Goal: Task Accomplishment & Management: Manage account settings

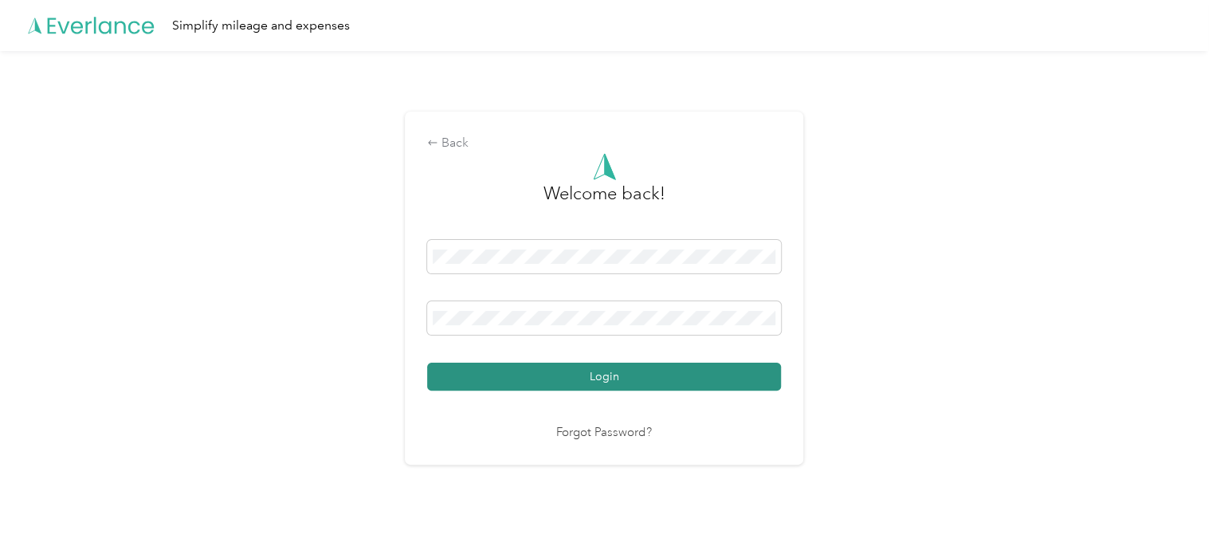
click at [652, 370] on button "Login" at bounding box center [604, 376] width 354 height 28
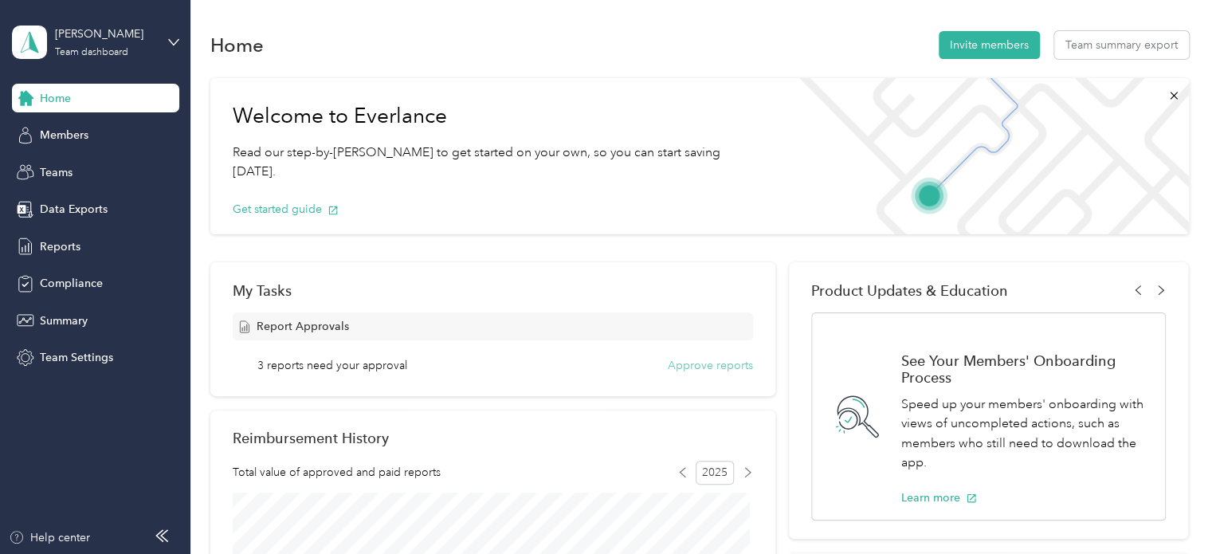
click at [686, 360] on button "Approve reports" at bounding box center [710, 365] width 85 height 17
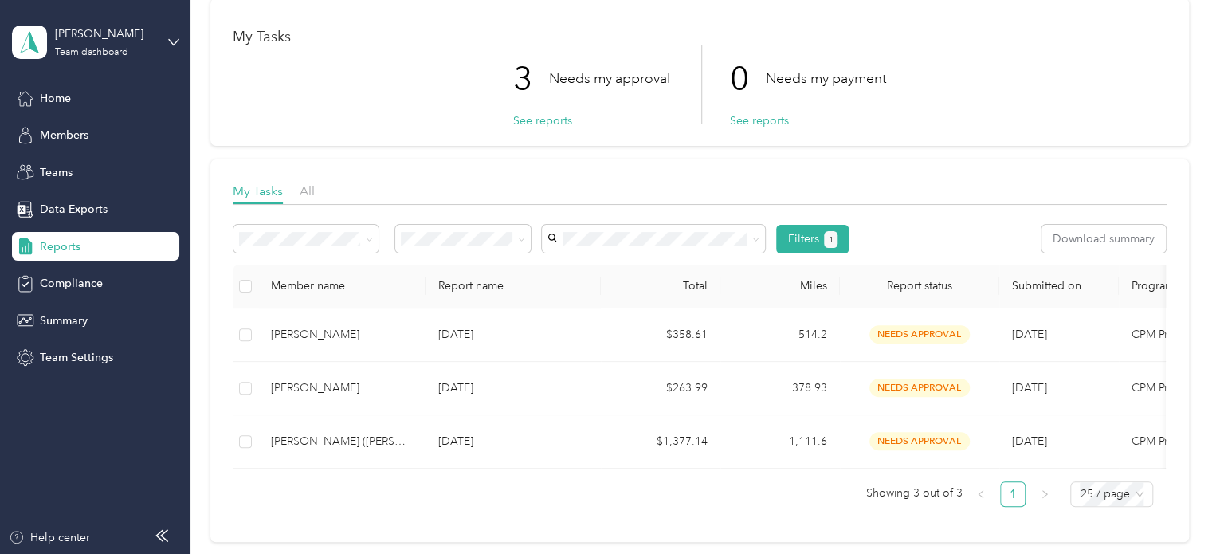
scroll to position [73, 0]
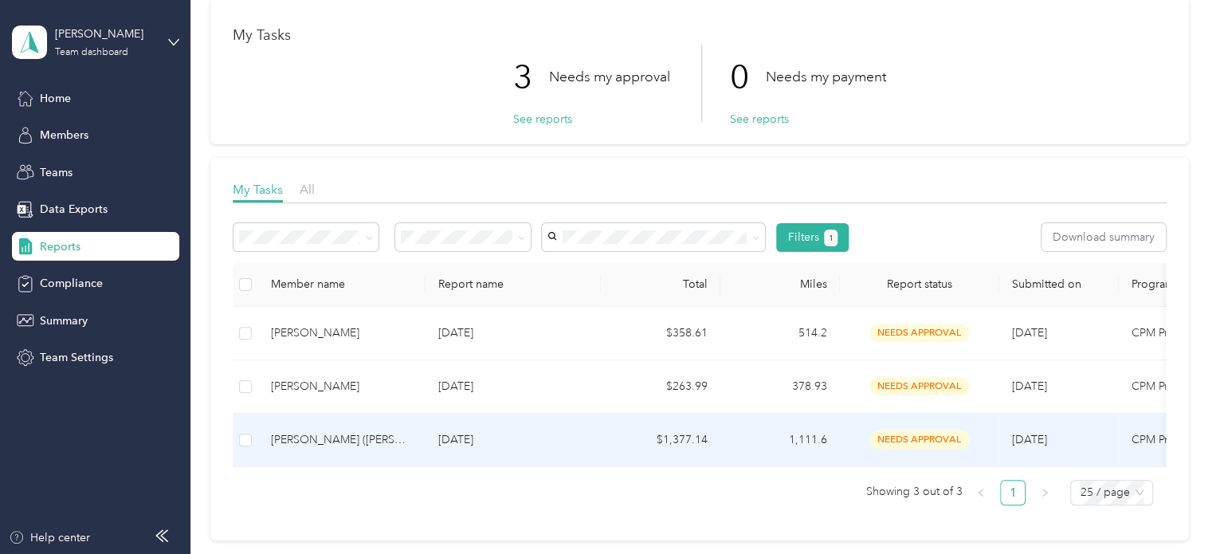
click at [734, 444] on td "1,111.6" at bounding box center [779, 439] width 119 height 53
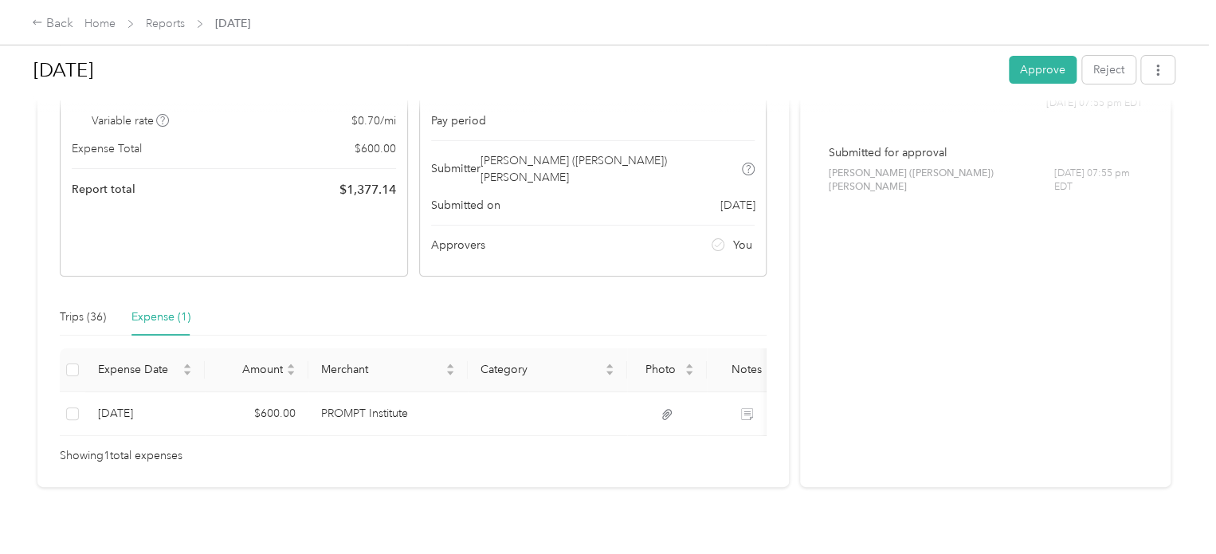
scroll to position [191, 0]
click at [96, 307] on div "Trips (36)" at bounding box center [83, 316] width 46 height 18
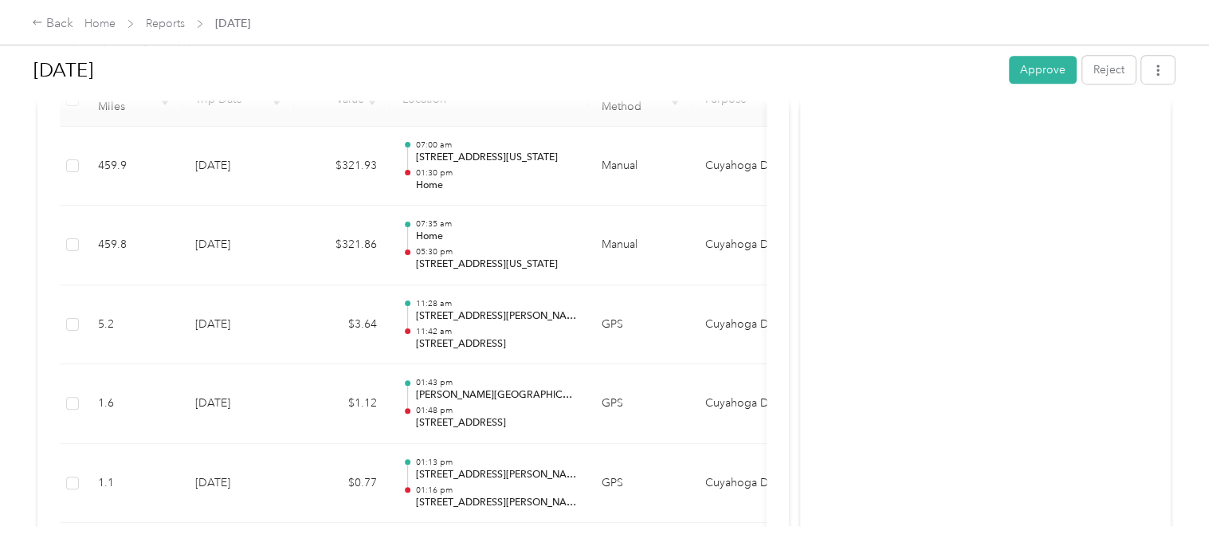
scroll to position [437, 0]
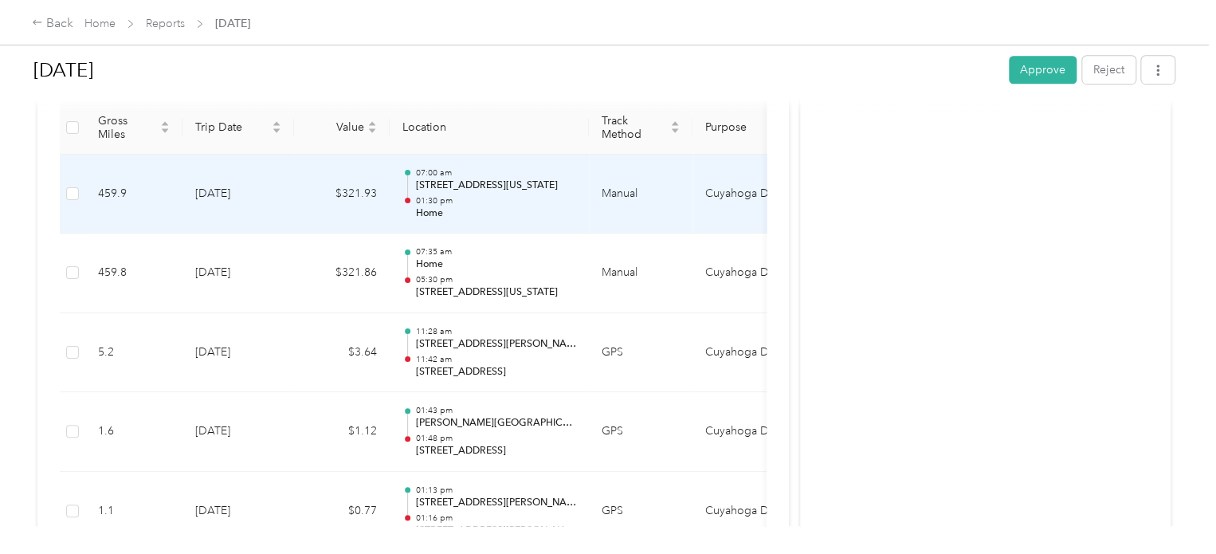
click at [610, 168] on td "Manual" at bounding box center [641, 195] width 104 height 80
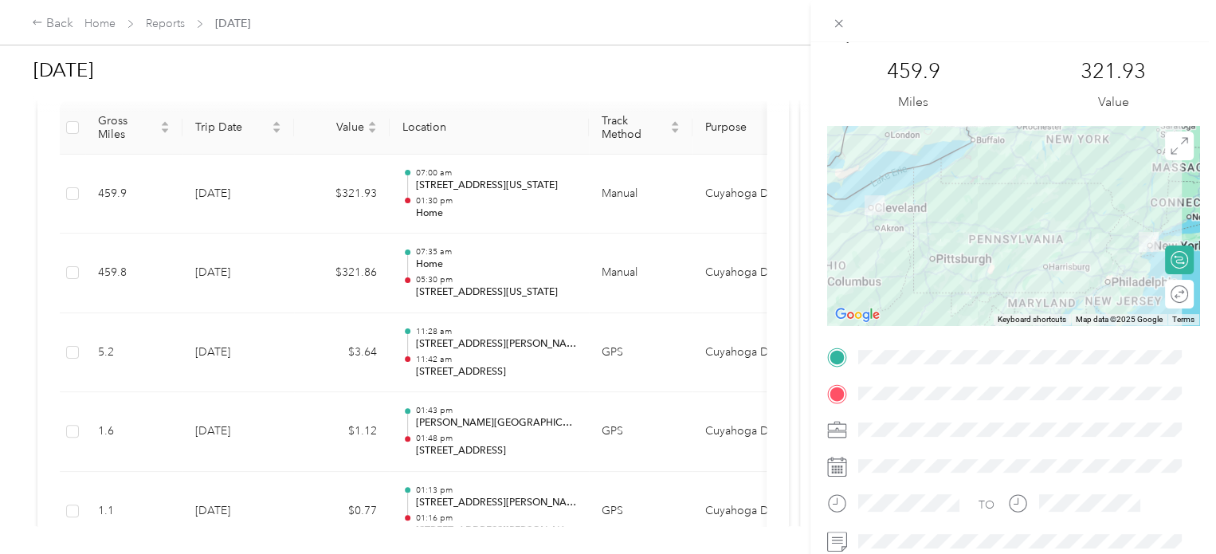
scroll to position [0, 0]
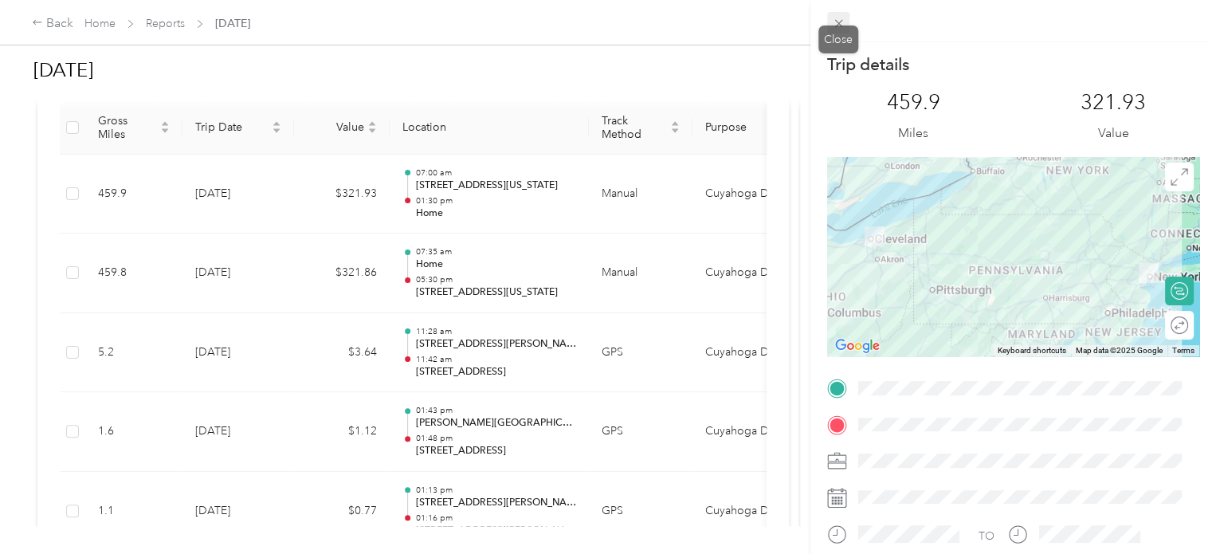
click at [832, 18] on icon at bounding box center [839, 24] width 14 height 14
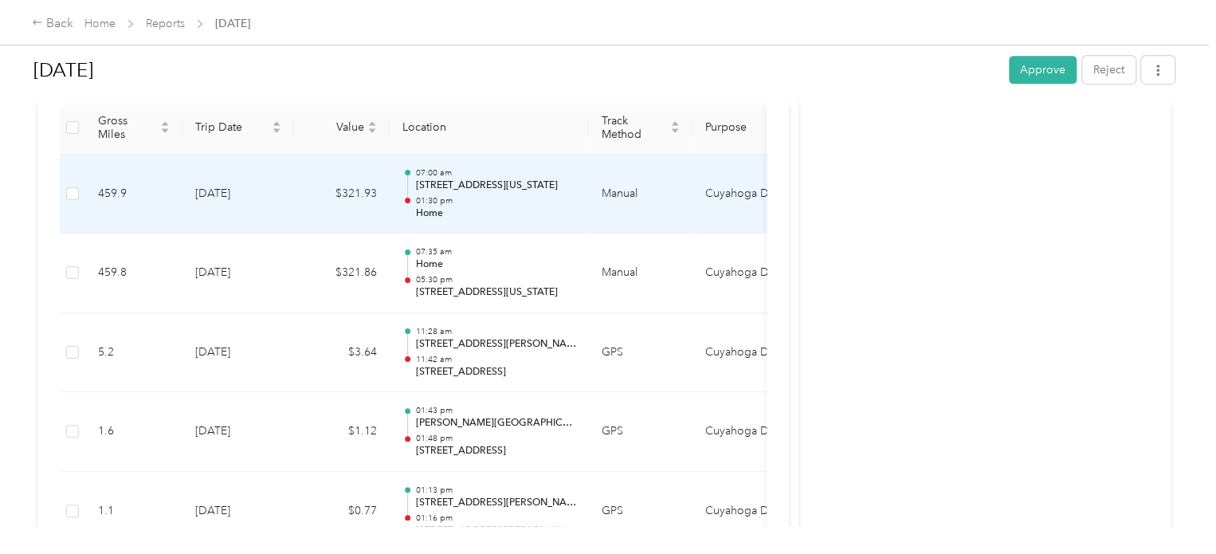
click at [746, 172] on td "Cuyahoga DD" at bounding box center [751, 195] width 119 height 80
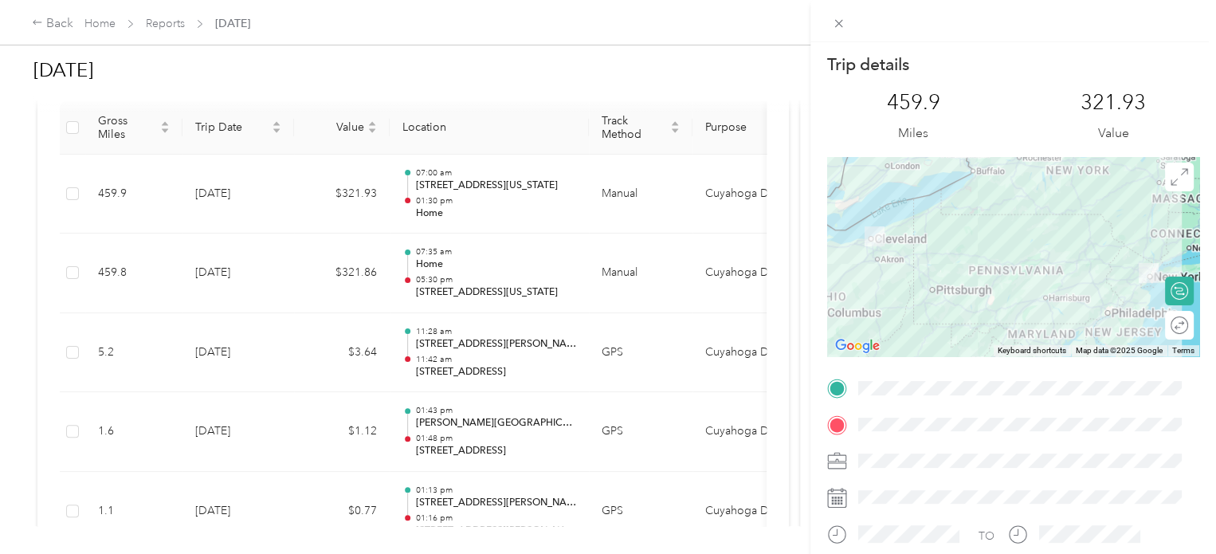
drag, startPoint x: 746, startPoint y: 172, endPoint x: 694, endPoint y: 189, distance: 54.4
click at [694, 189] on div "Trip details This trip cannot be edited because it is either under review, appr…" at bounding box center [608, 277] width 1216 height 554
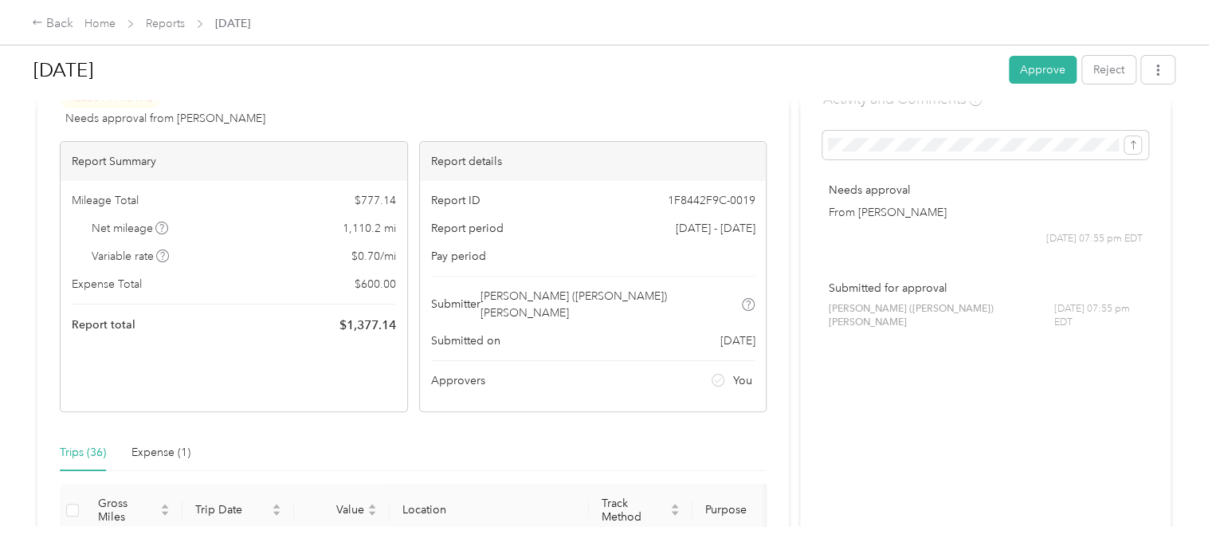
scroll to position [61, 0]
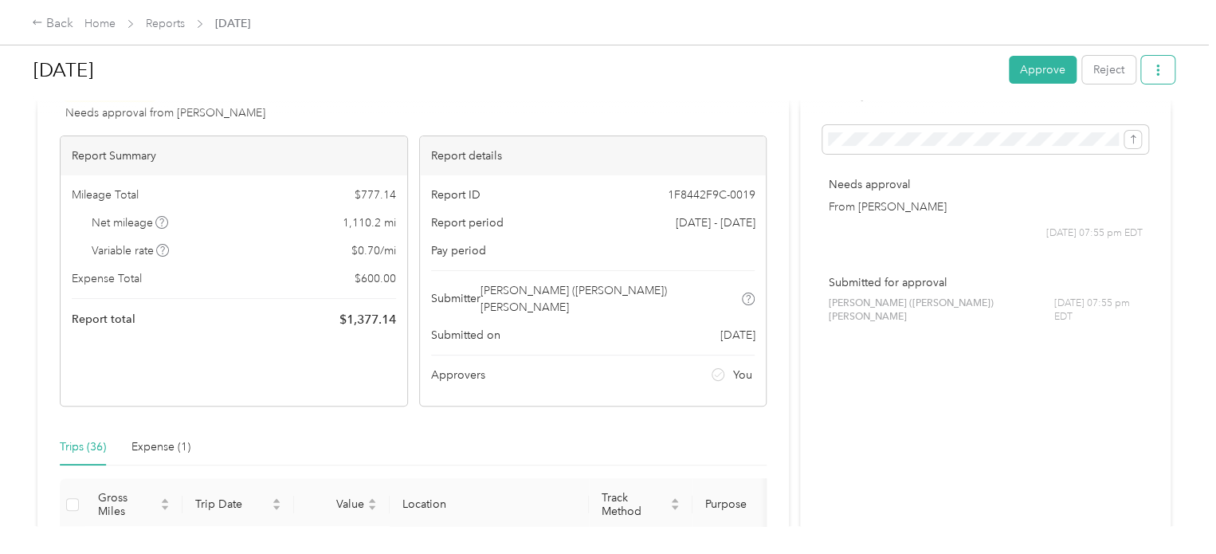
click at [1143, 67] on button "button" at bounding box center [1157, 70] width 33 height 28
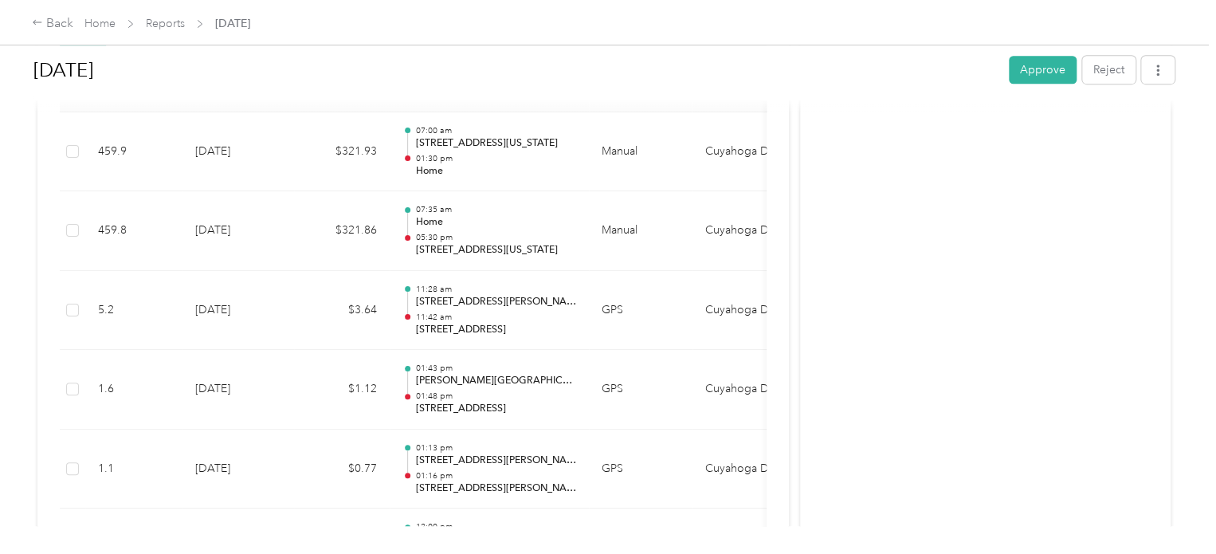
scroll to position [0, 0]
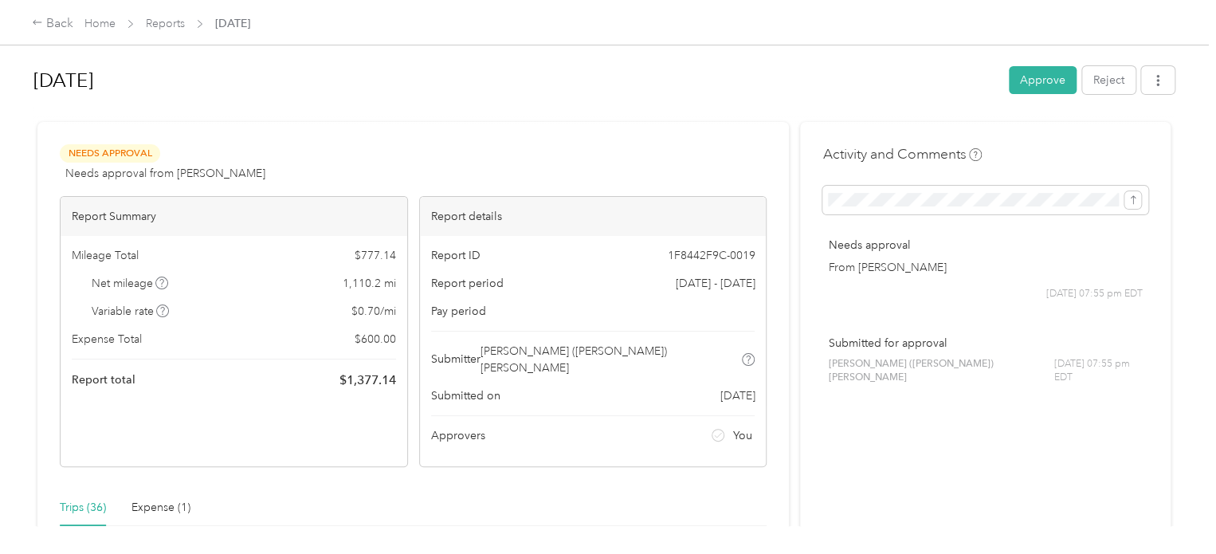
click at [806, 120] on div at bounding box center [603, 115] width 1141 height 17
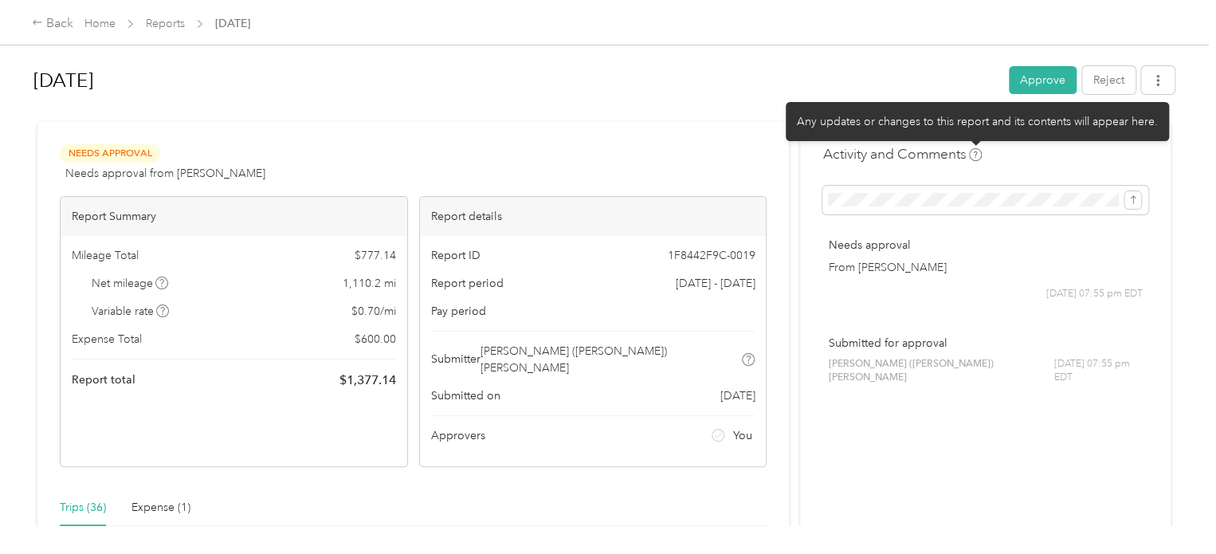
click at [977, 154] on icon at bounding box center [975, 154] width 13 height 13
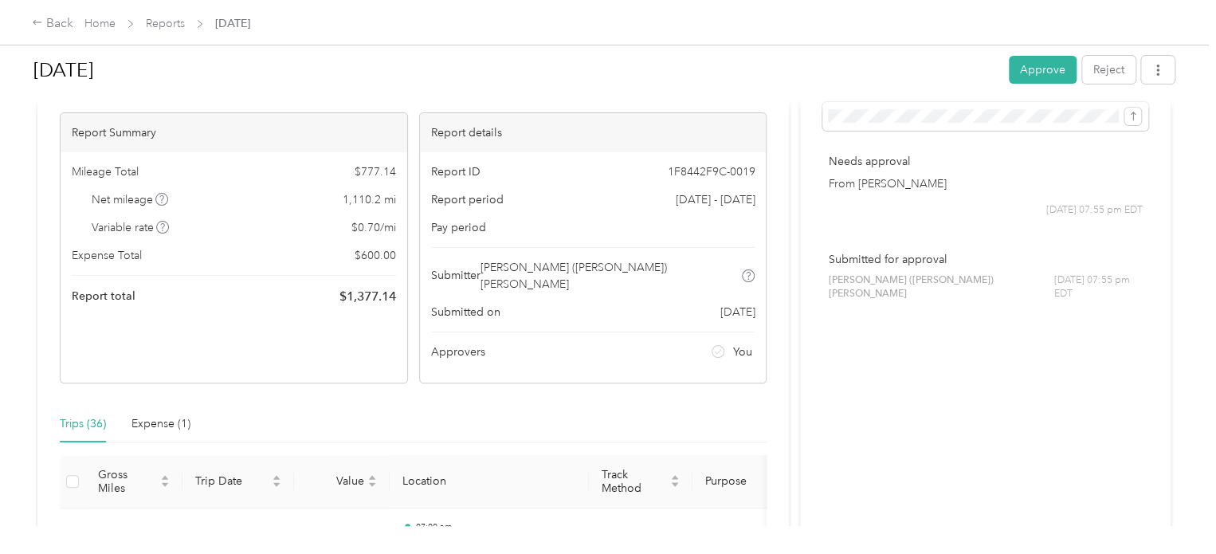
scroll to position [55, 0]
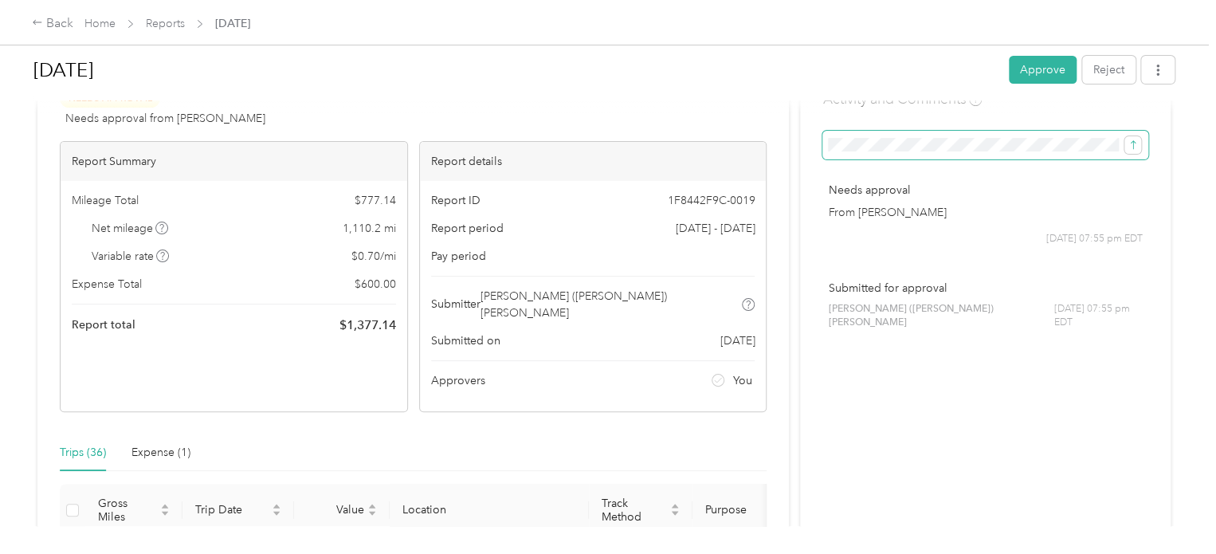
click at [895, 155] on span at bounding box center [985, 145] width 326 height 29
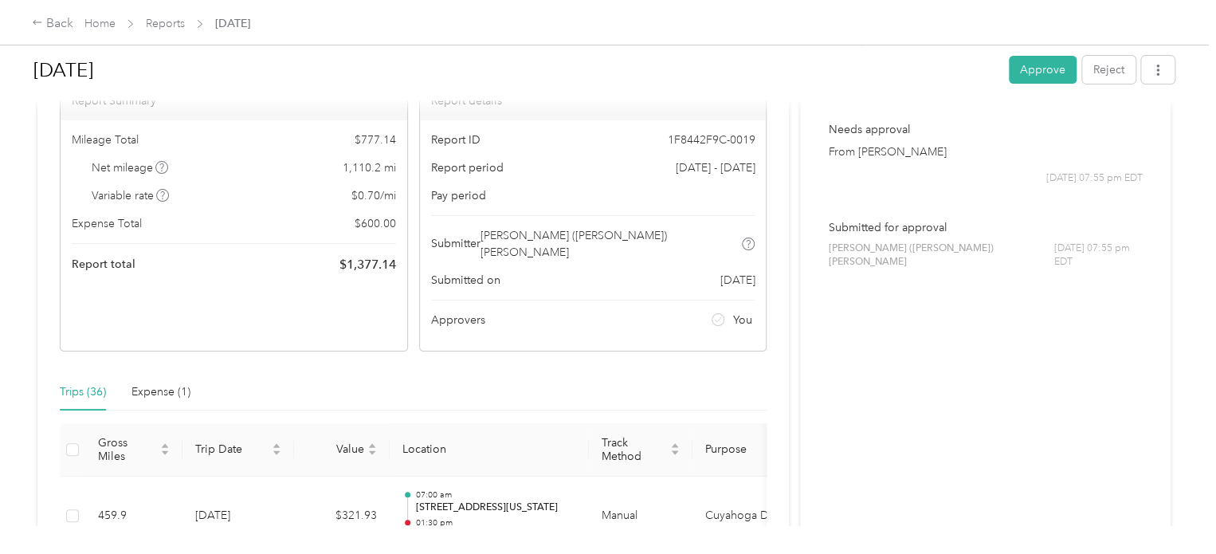
scroll to position [0, 0]
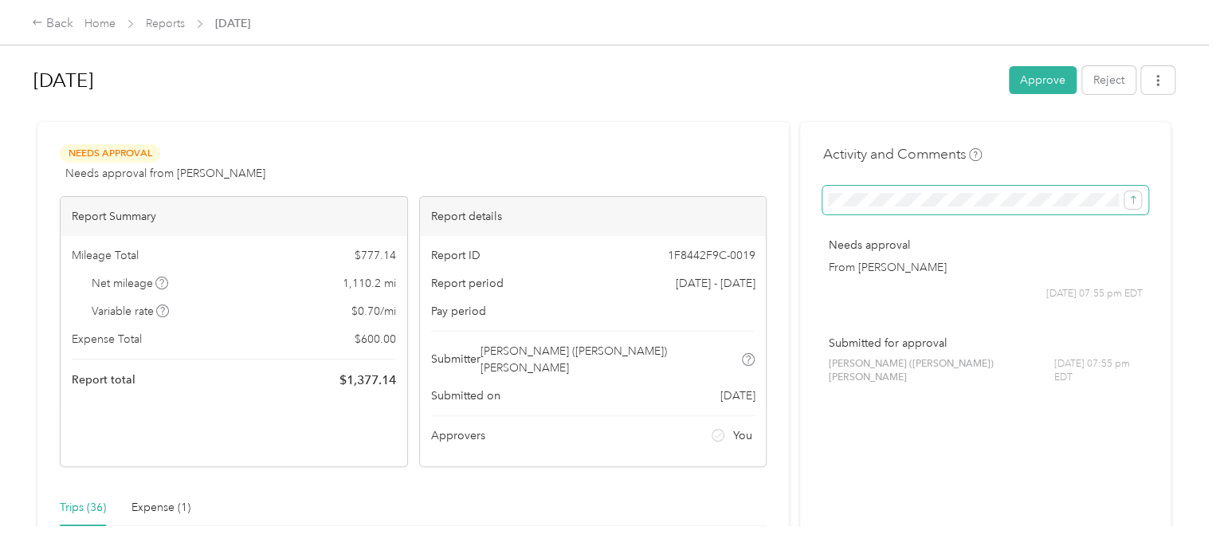
click at [1070, 210] on span at bounding box center [985, 200] width 326 height 29
click at [144, 499] on div "Expense (1)" at bounding box center [160, 508] width 59 height 18
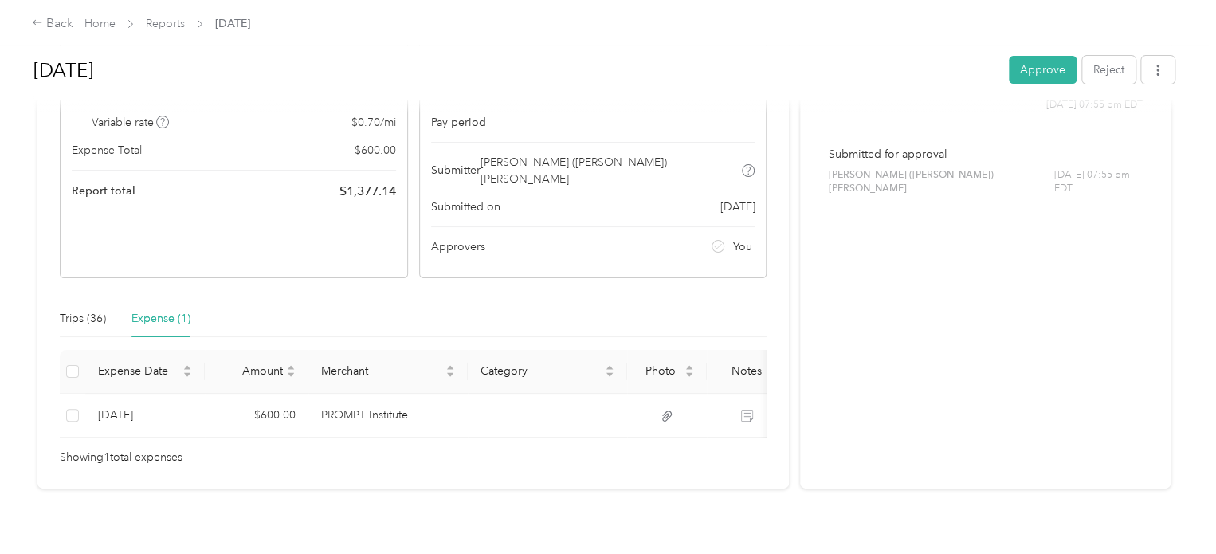
scroll to position [213, 0]
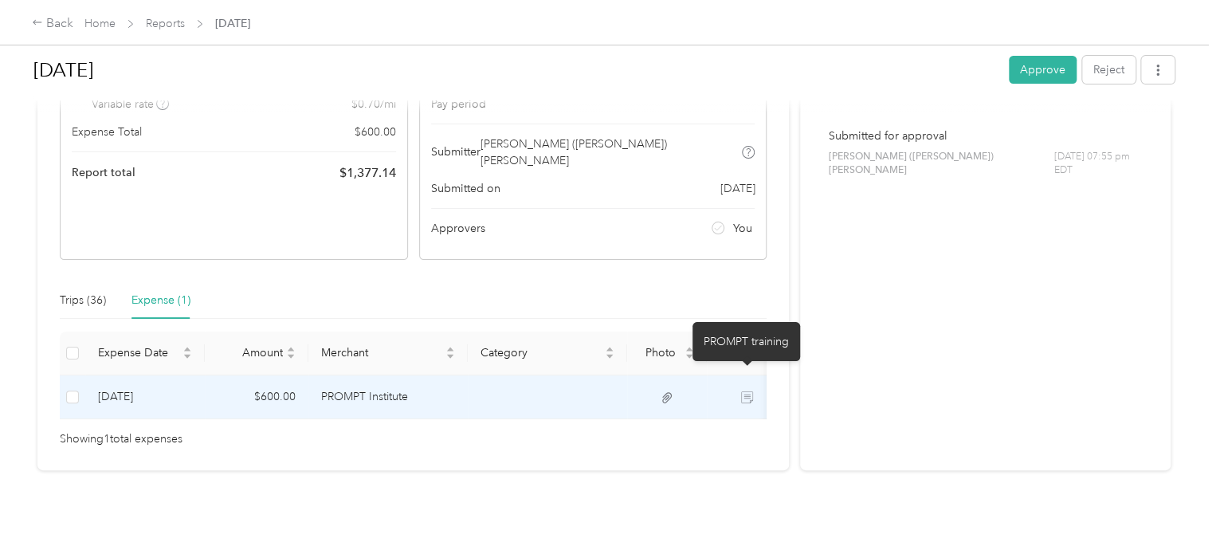
click at [747, 391] on icon at bounding box center [747, 397] width 12 height 12
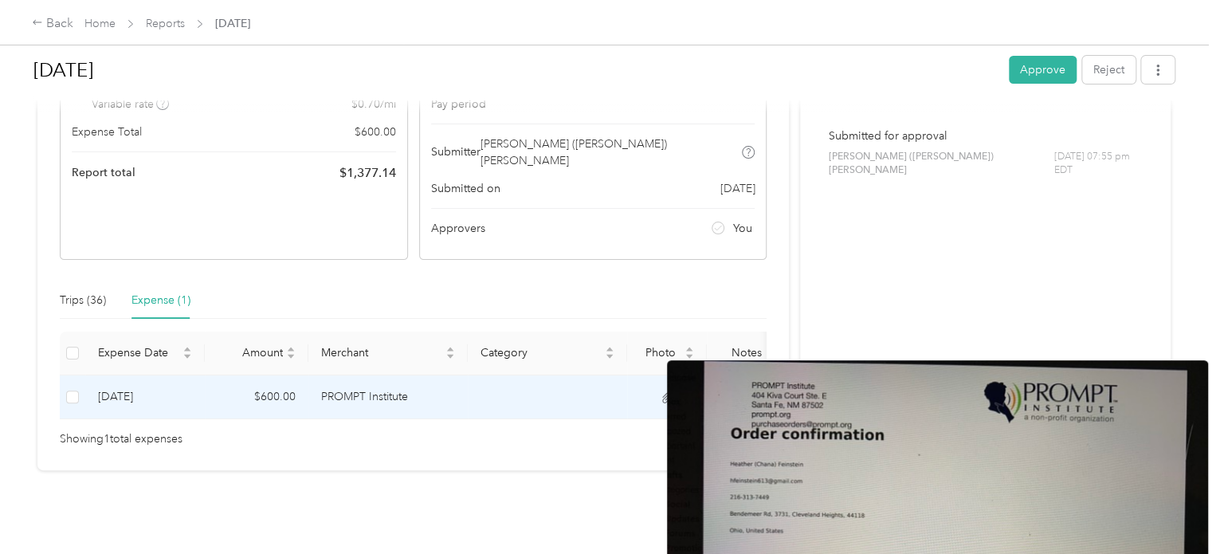
click at [662, 390] on icon at bounding box center [667, 397] width 14 height 14
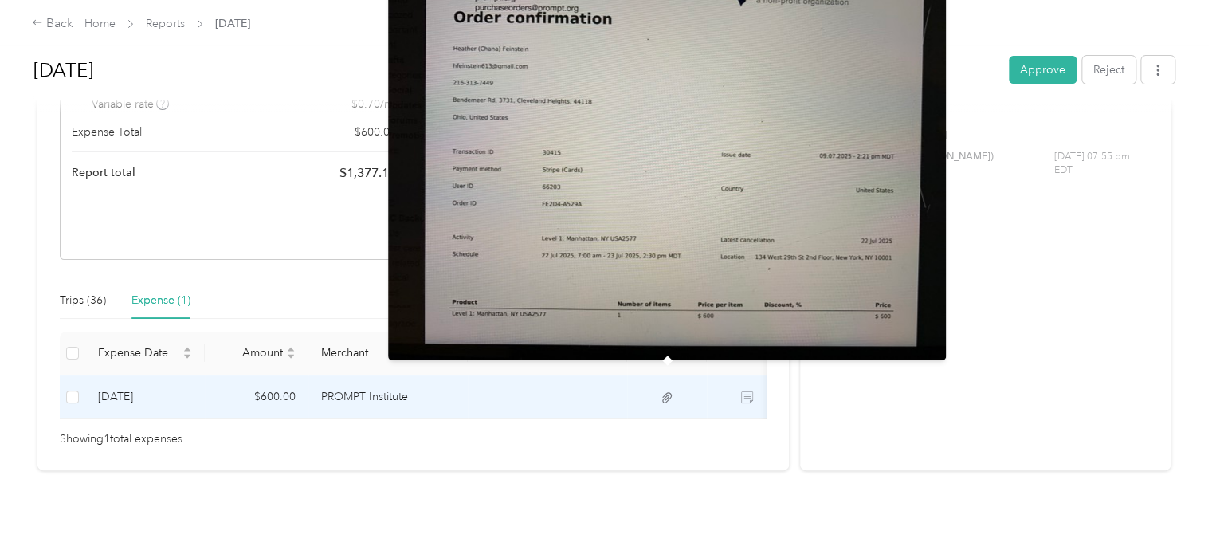
click at [710, 140] on img at bounding box center [667, 151] width 558 height 418
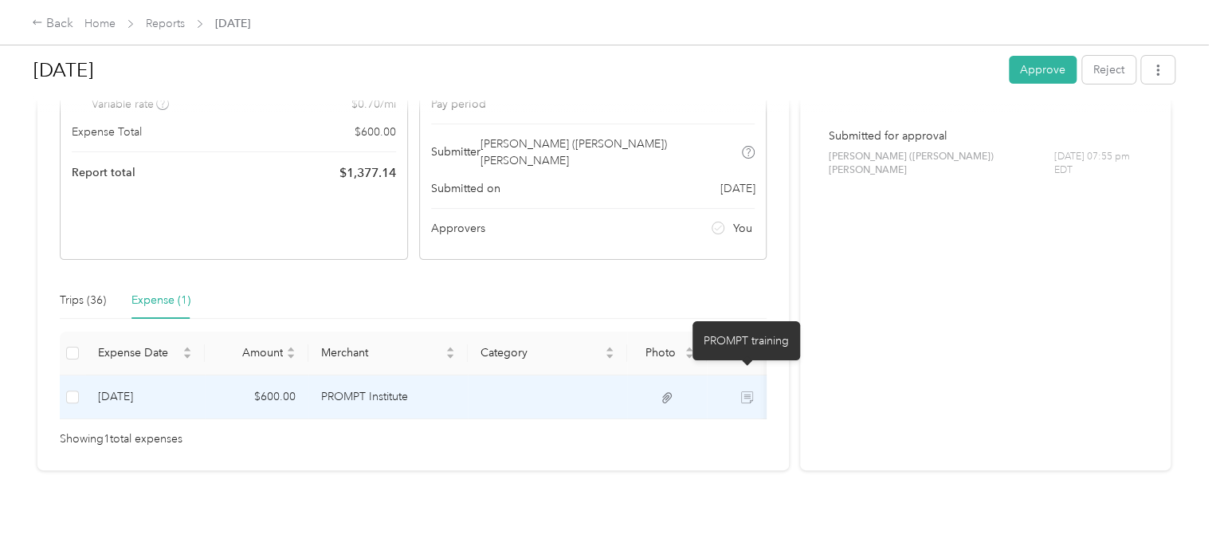
click at [743, 391] on icon at bounding box center [747, 397] width 12 height 12
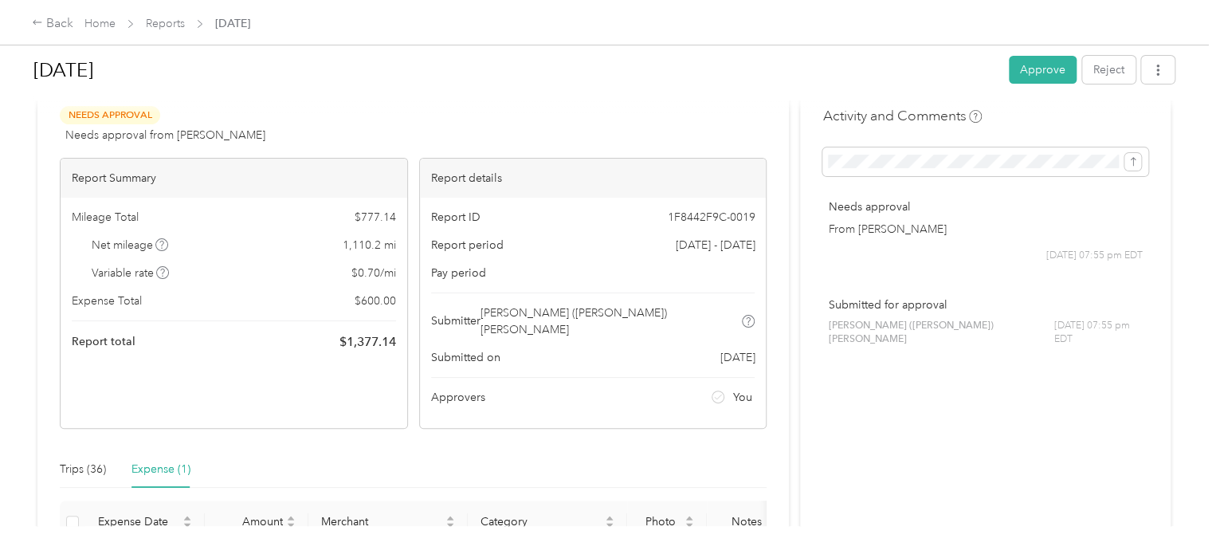
scroll to position [0, 0]
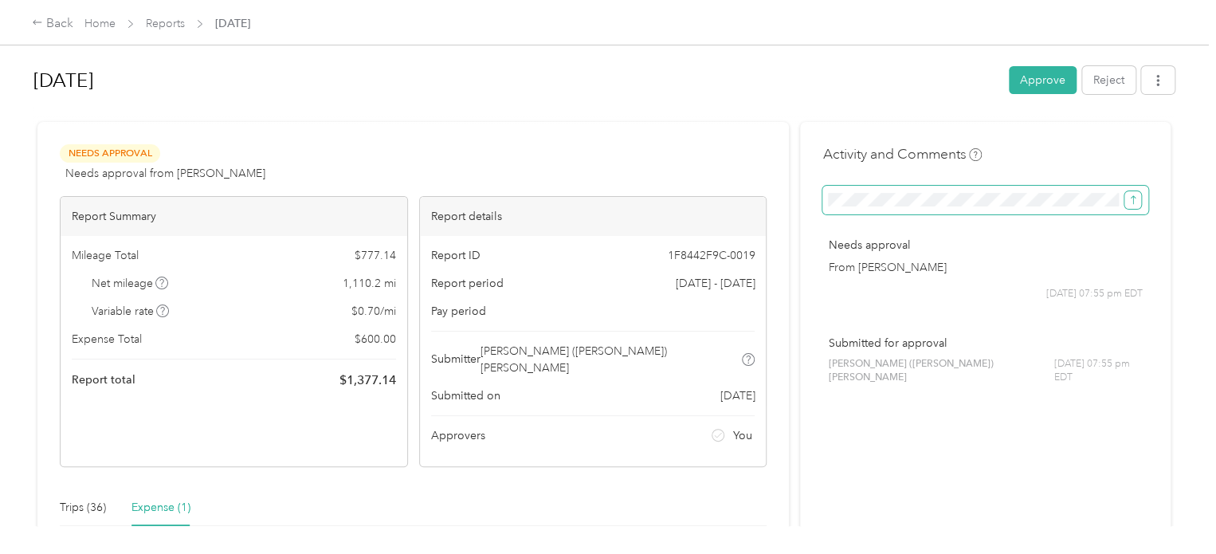
click at [1130, 203] on icon "submit" at bounding box center [1132, 199] width 5 height 9
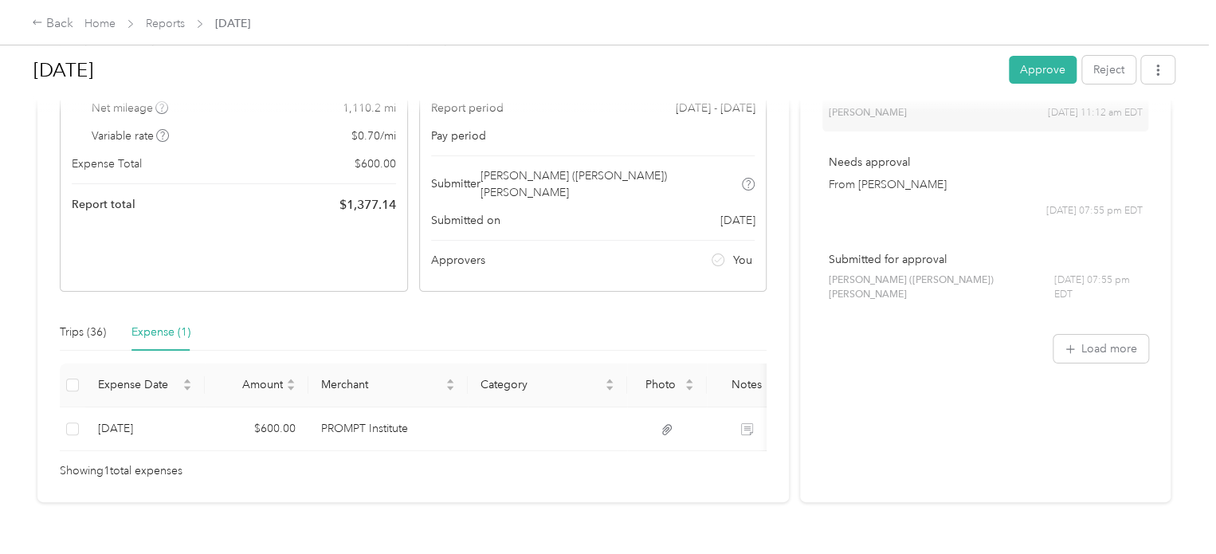
scroll to position [190, 0]
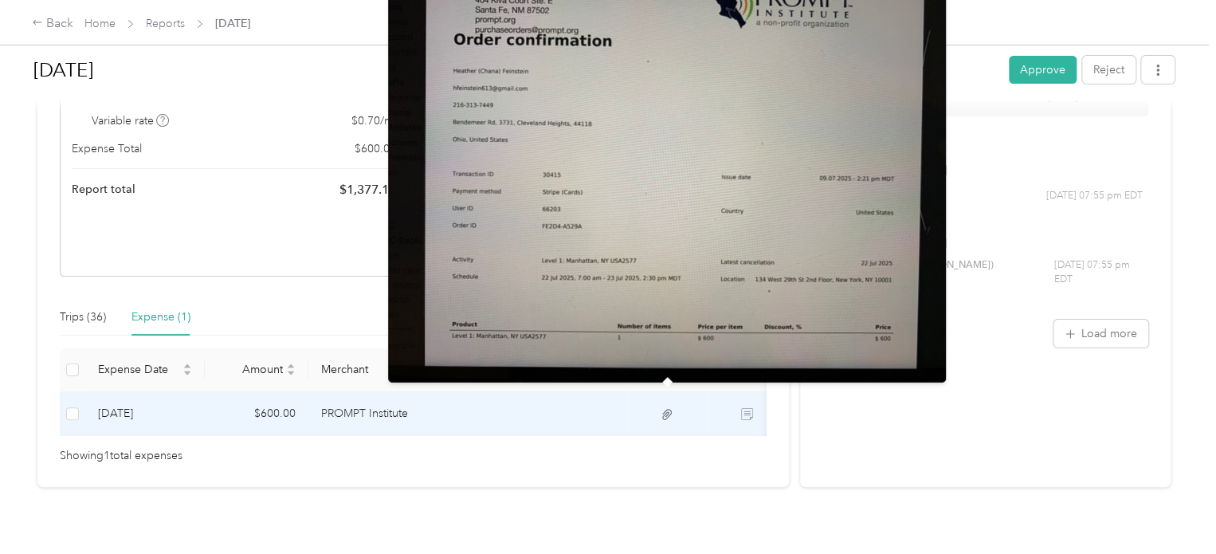
click at [665, 409] on icon at bounding box center [667, 414] width 10 height 10
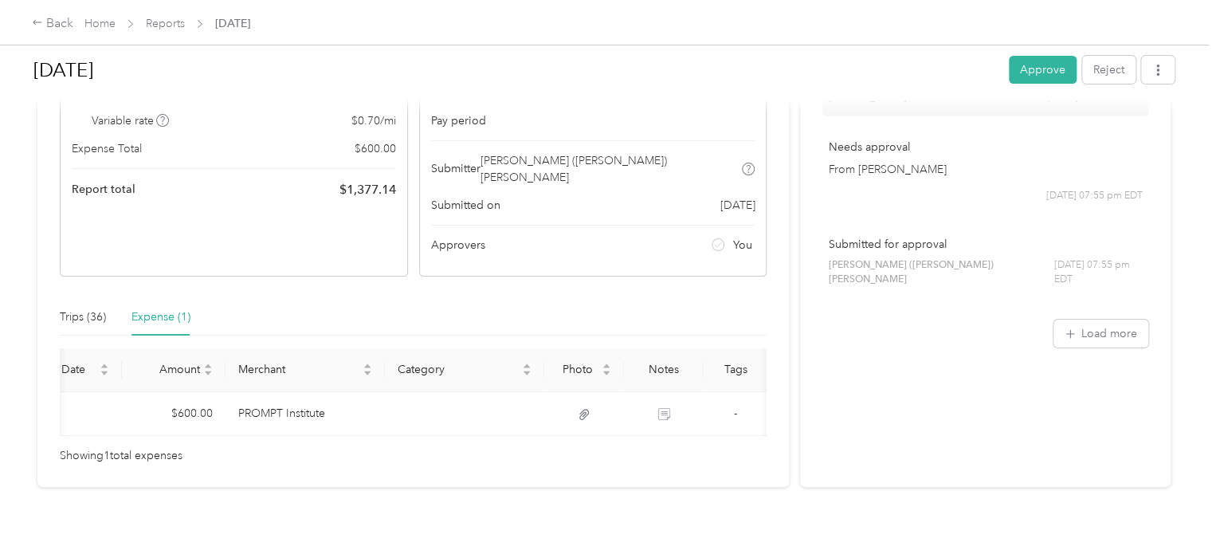
scroll to position [0, 86]
drag, startPoint x: 1171, startPoint y: 190, endPoint x: 1098, endPoint y: 76, distance: 135.7
click at [1098, 76] on div "[DATE] Approve Reject Needs Approval Needs approval from [PERSON_NAME] View act…" at bounding box center [604, 263] width 1208 height 526
click at [1196, 160] on div "[DATE] Approve Reject Needs Approval Needs approval from [PERSON_NAME] View act…" at bounding box center [604, 263] width 1208 height 526
click at [1106, 72] on button "Reject" at bounding box center [1108, 70] width 53 height 28
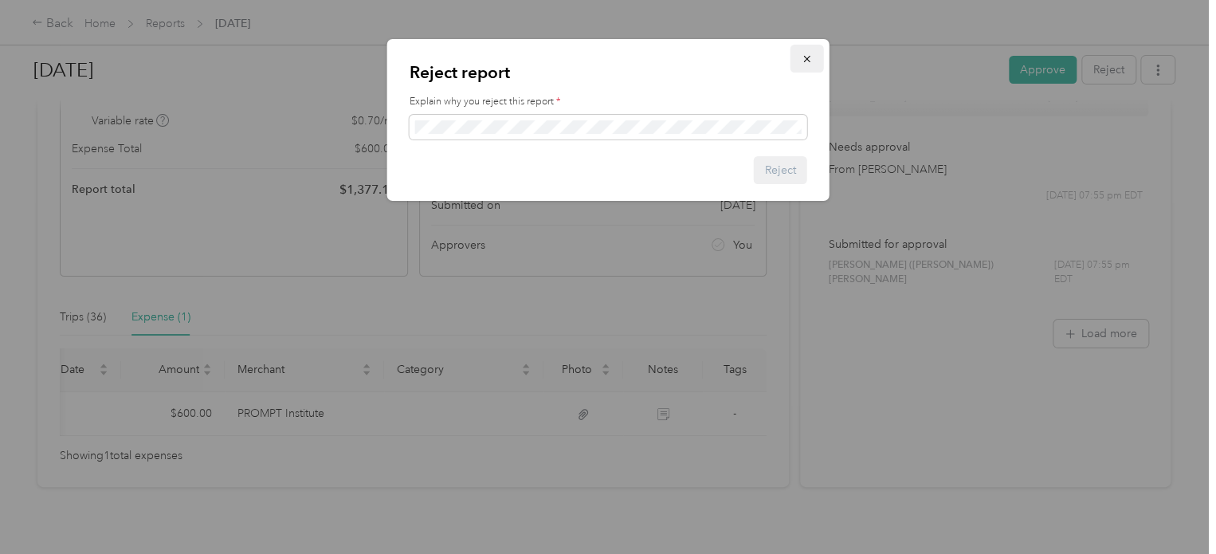
click at [801, 57] on icon "button" at bounding box center [806, 58] width 11 height 11
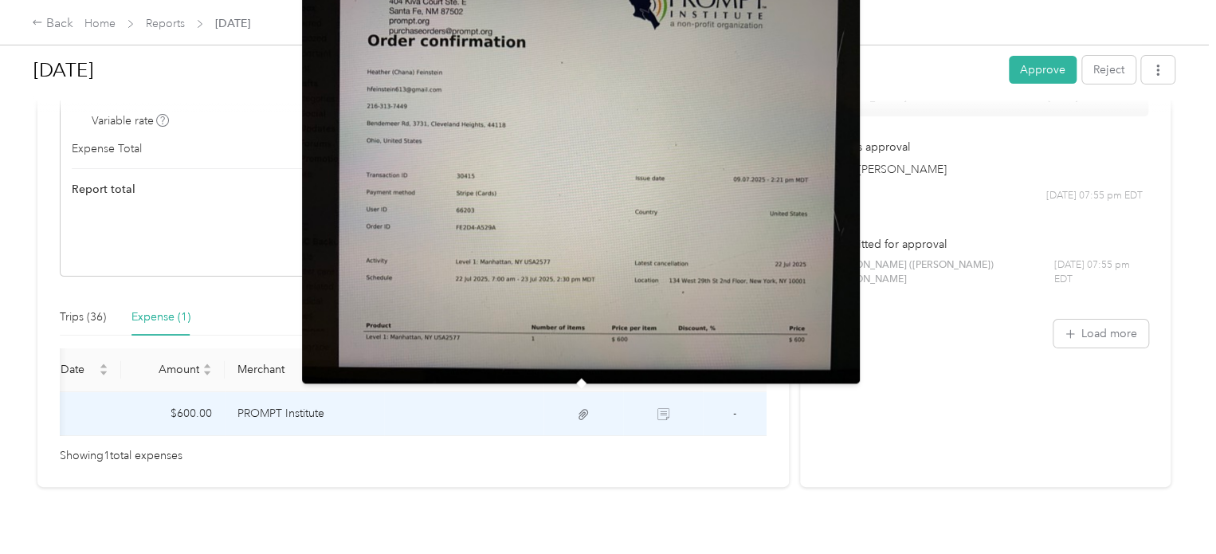
click at [577, 407] on icon at bounding box center [583, 414] width 14 height 14
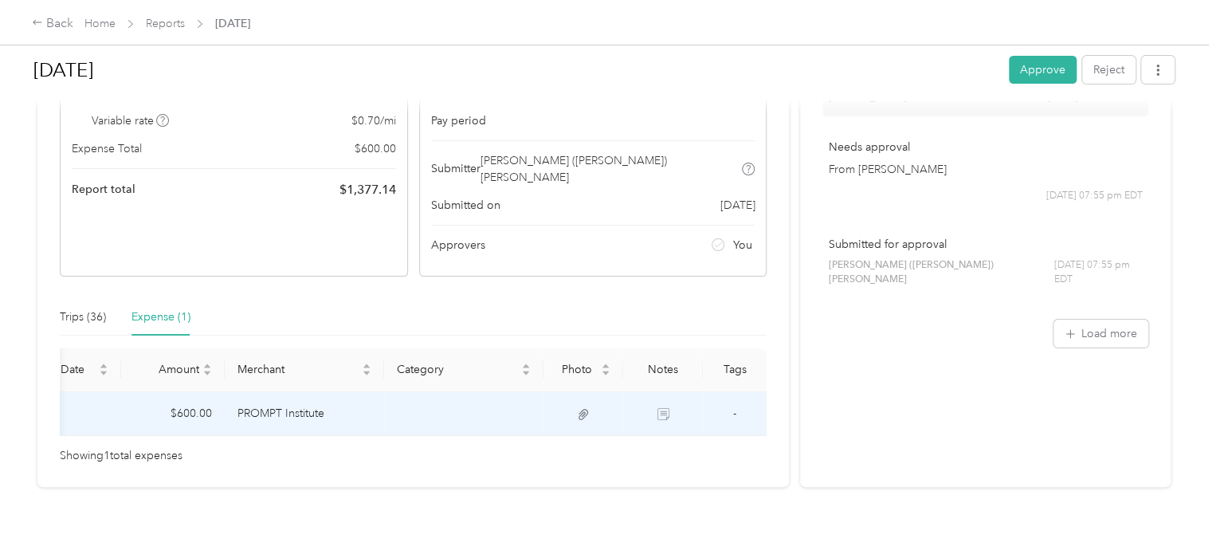
click at [526, 398] on td at bounding box center [463, 414] width 159 height 44
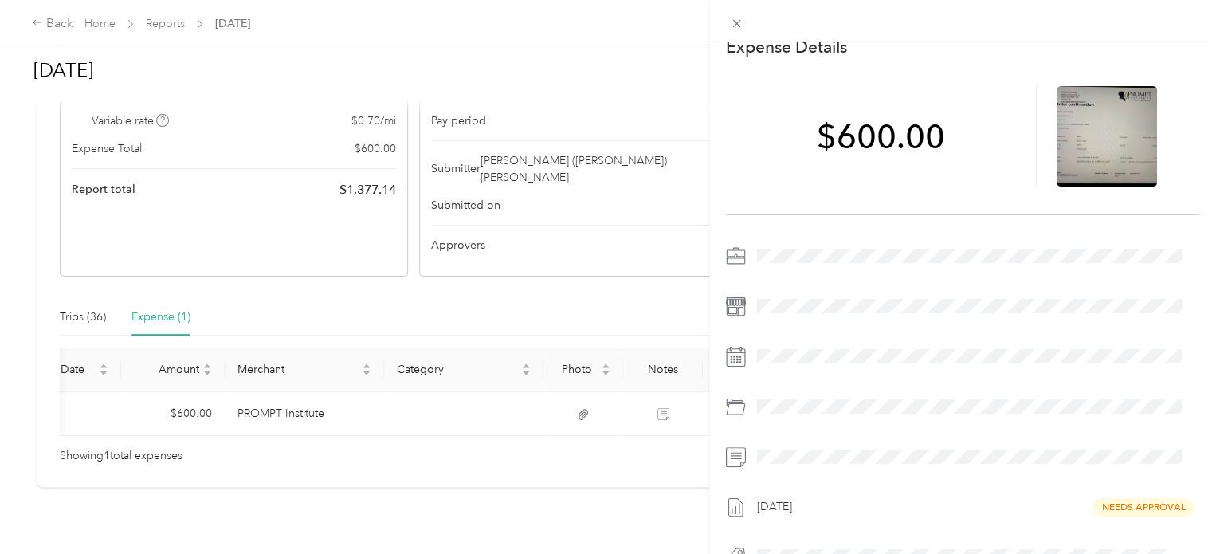
scroll to position [10, 0]
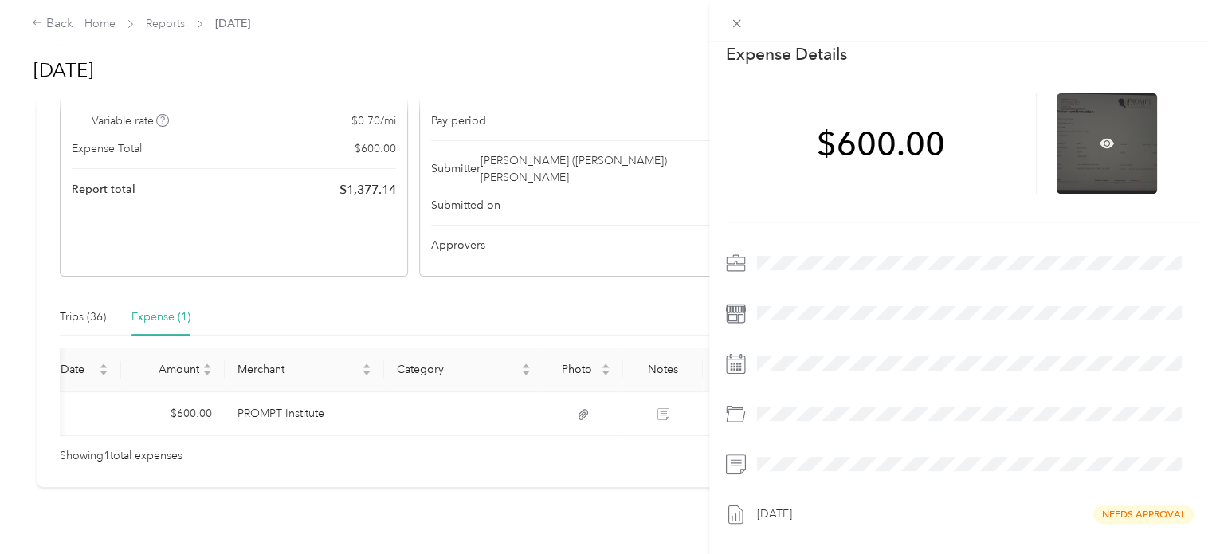
click at [1087, 170] on div at bounding box center [1106, 143] width 100 height 100
click at [1093, 151] on div at bounding box center [1106, 143] width 100 height 100
click at [1099, 140] on icon at bounding box center [1106, 143] width 14 height 14
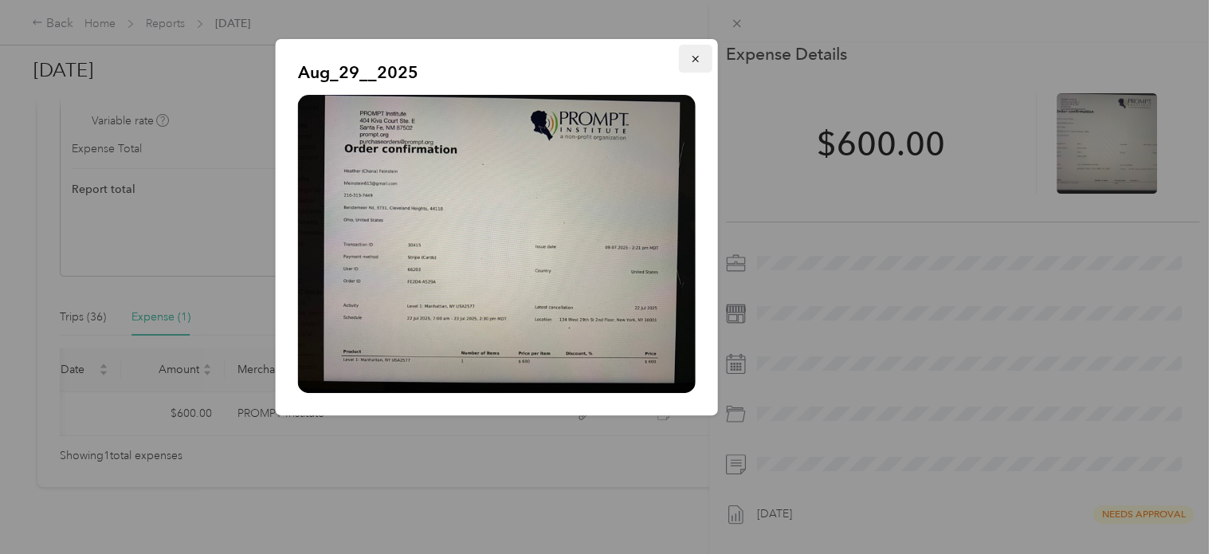
click at [699, 50] on button "button" at bounding box center [695, 59] width 33 height 28
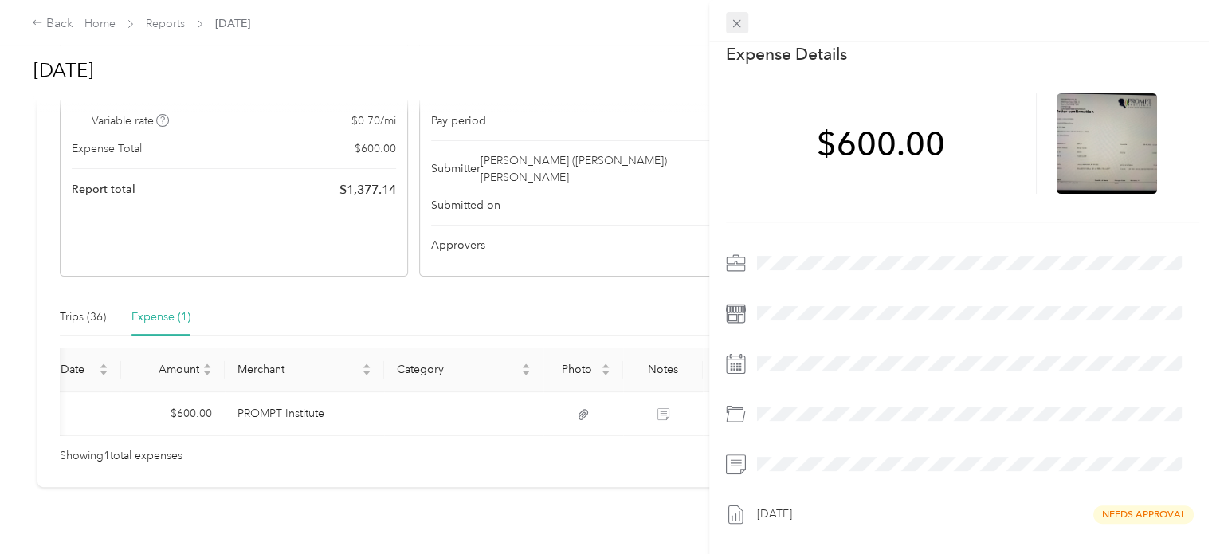
click at [734, 26] on icon at bounding box center [737, 24] width 14 height 14
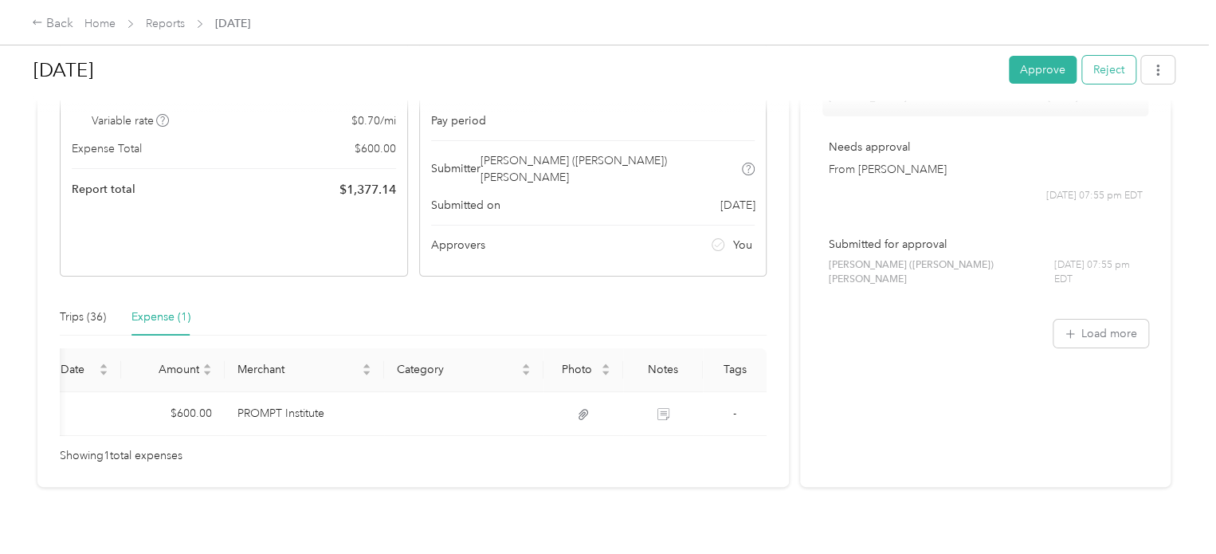
click at [1096, 69] on button "Reject" at bounding box center [1108, 70] width 53 height 28
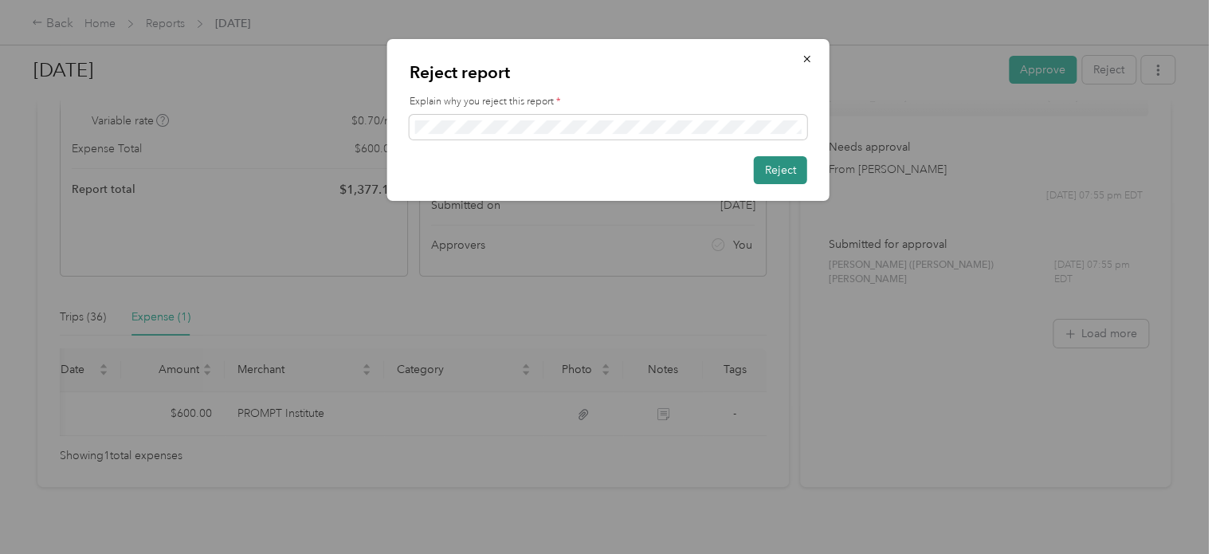
scroll to position [0, 0]
click at [765, 174] on button "Reject" at bounding box center [780, 170] width 53 height 28
